Goal: Find specific page/section: Find specific page/section

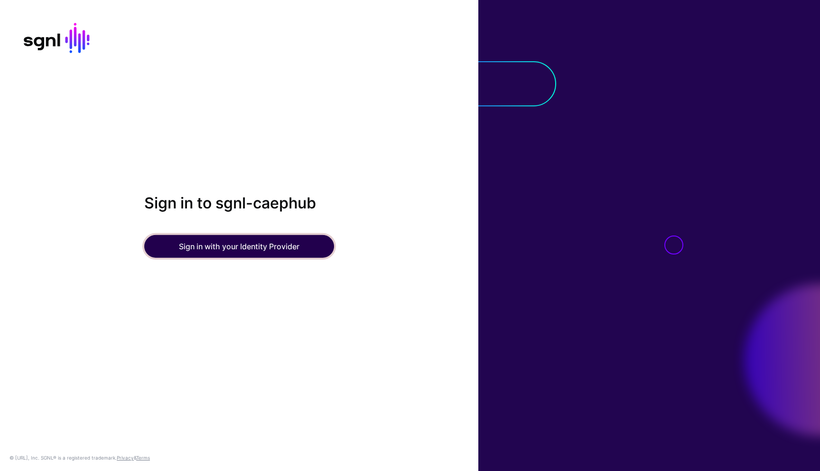
click at [234, 245] on button "Sign in with your Identity Provider" at bounding box center [239, 246] width 190 height 23
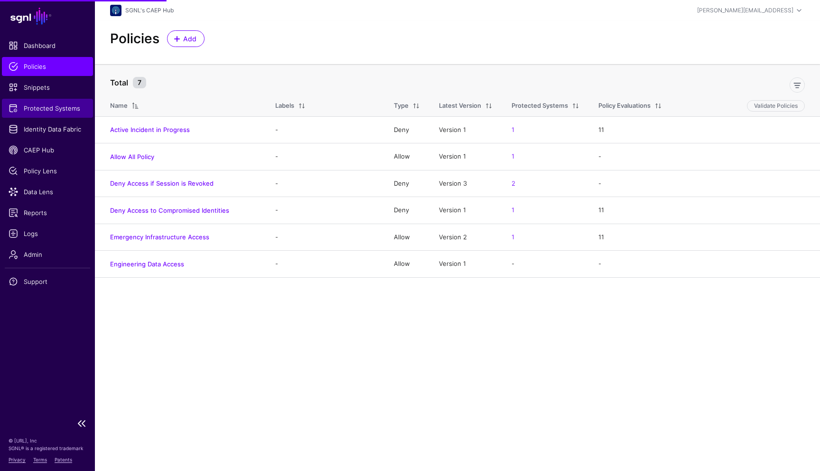
click at [48, 108] on span "Protected Systems" at bounding box center [48, 108] width 78 height 9
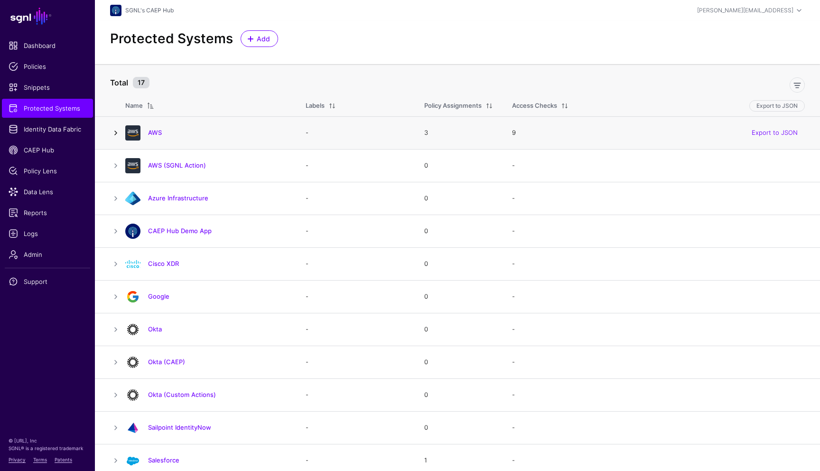
click at [112, 133] on link at bounding box center [115, 132] width 11 height 11
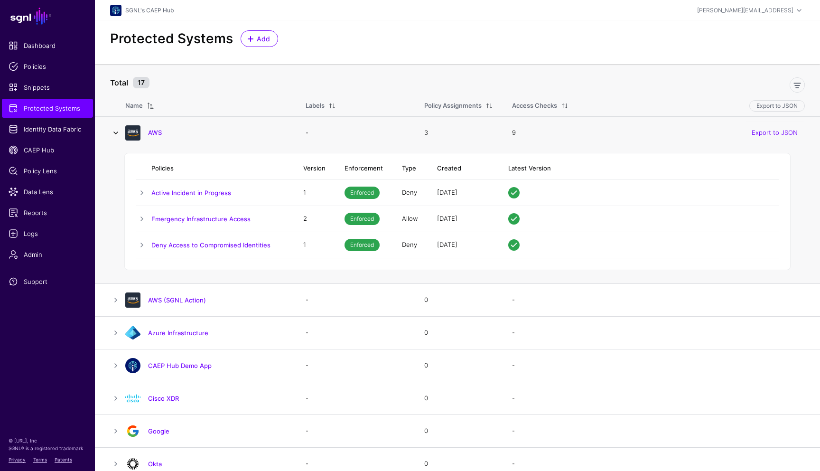
click at [112, 133] on link at bounding box center [115, 132] width 11 height 11
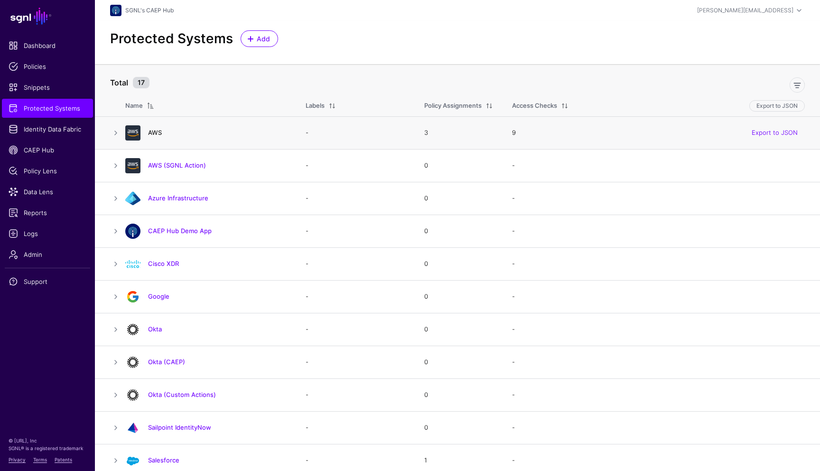
click at [150, 132] on link "AWS" at bounding box center [155, 133] width 14 height 8
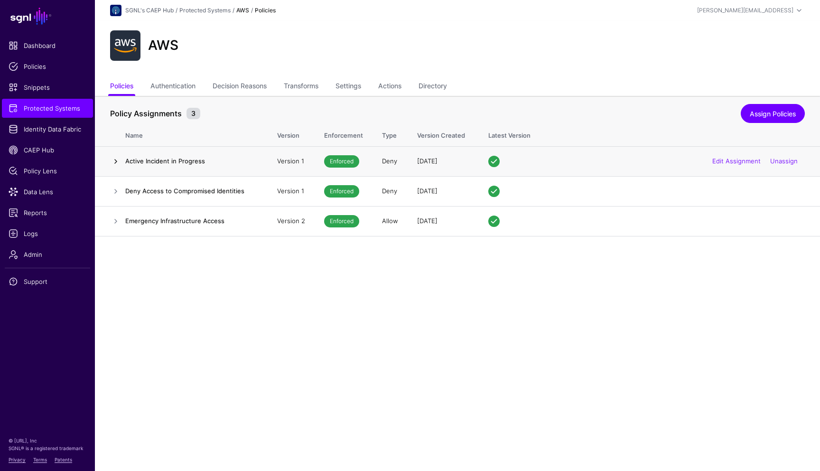
click at [116, 162] on link at bounding box center [115, 161] width 11 height 11
